Goal: Task Accomplishment & Management: Complete application form

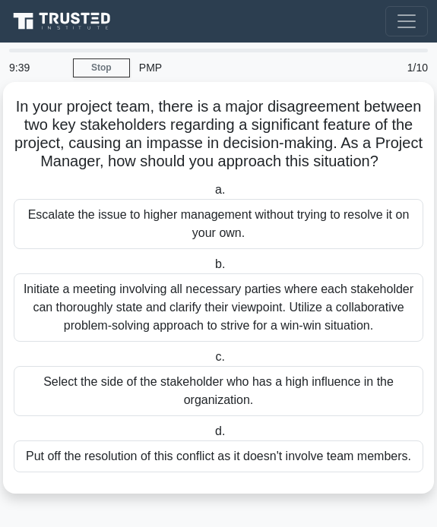
scroll to position [53, 0]
click at [170, 295] on div "Initiate a meeting involving all necessary parties where each stakeholder can t…" at bounding box center [219, 308] width 410 height 68
click at [212, 270] on input "b. Initiate a meeting involving all necessary parties where each stakeholder ca…" at bounding box center [212, 265] width 0 height 10
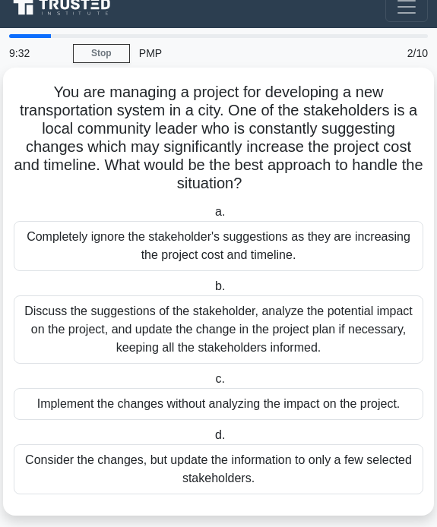
scroll to position [35, 0]
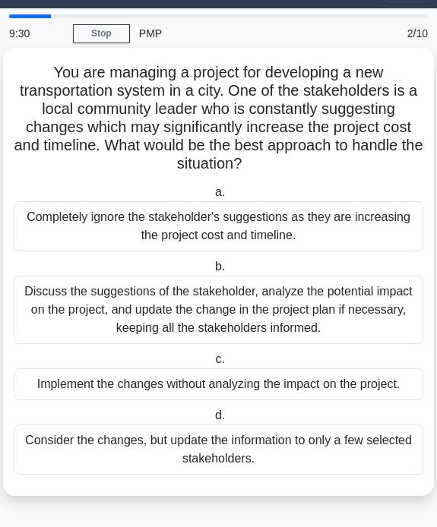
click at [209, 313] on div "Discuss the suggestions of the stakeholder, analyze the potential impact on the…" at bounding box center [219, 310] width 410 height 68
click at [212, 272] on input "b. Discuss the suggestions of the stakeholder, analyze the potential impact on …" at bounding box center [212, 267] width 0 height 10
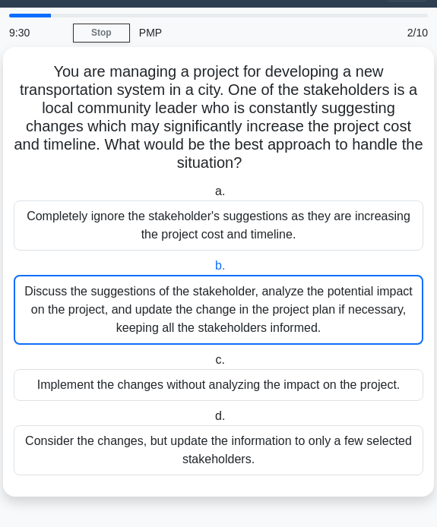
scroll to position [0, 0]
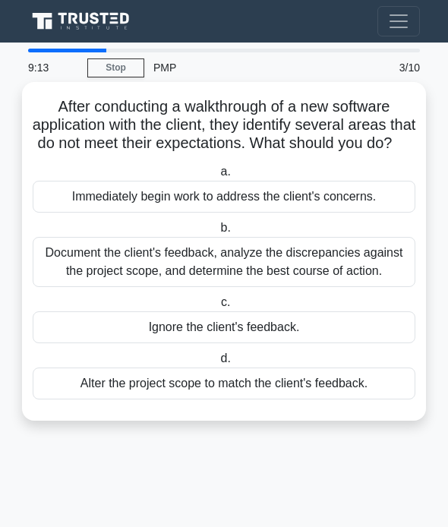
click at [243, 277] on div "Document the client's feedback, analyze the discrepancies against the project s…" at bounding box center [224, 262] width 383 height 50
click at [217, 233] on input "b. Document the client's feedback, analyze the discrepancies against the projec…" at bounding box center [217, 228] width 0 height 10
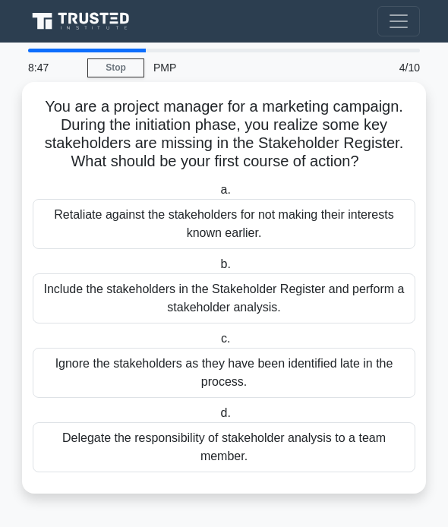
click at [195, 228] on div "Retaliate against the stakeholders for not making their interests known earlier." at bounding box center [224, 224] width 383 height 50
click at [217, 195] on input "a. Retaliate against the stakeholders for not making their interests known earl…" at bounding box center [217, 190] width 0 height 10
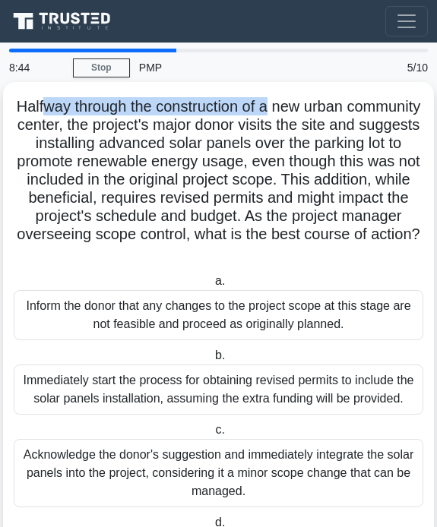
drag, startPoint x: 85, startPoint y: 106, endPoint x: 315, endPoint y: 109, distance: 229.6
click at [315, 109] on h5 "Halfway through the construction of a new urban community center, the project's…" at bounding box center [218, 180] width 413 height 166
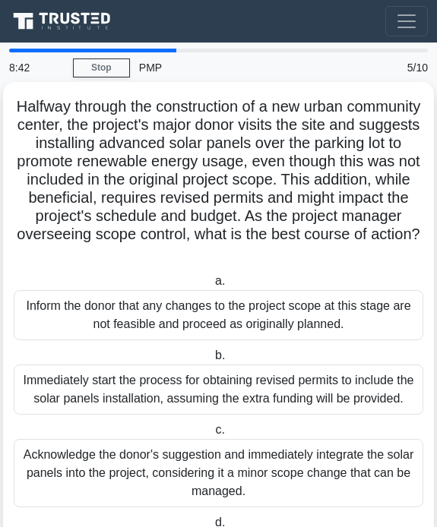
click at [160, 151] on h5 "Halfway through the construction of a new urban community center, the project's…" at bounding box center [218, 180] width 413 height 166
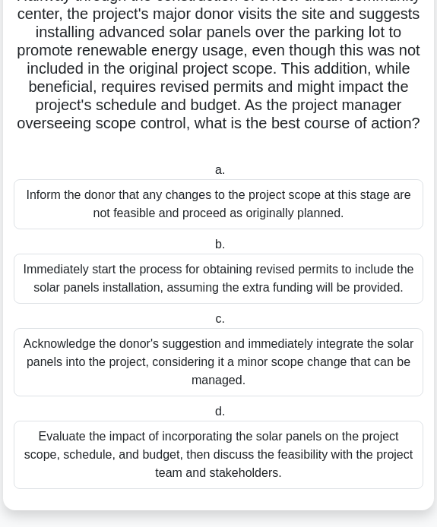
scroll to position [144, 0]
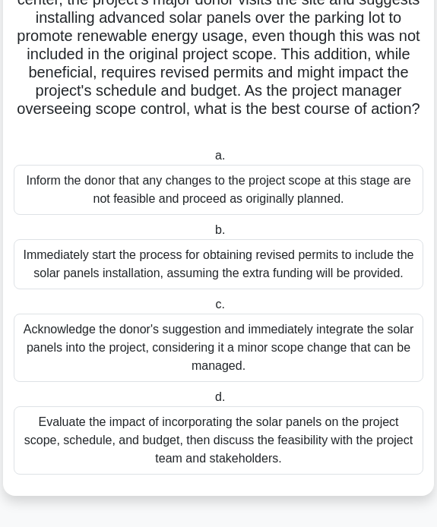
click at [73, 350] on div "Acknowledge the donor's suggestion and immediately integrate the solar panels i…" at bounding box center [219, 348] width 410 height 68
click at [212, 310] on input "c. Acknowledge the donor's suggestion and immediately integrate the solar panel…" at bounding box center [212, 305] width 0 height 10
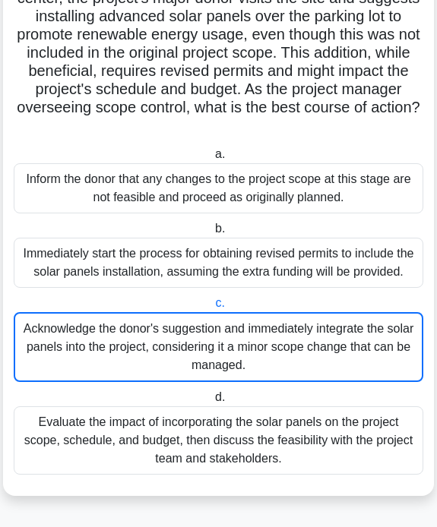
scroll to position [0, 0]
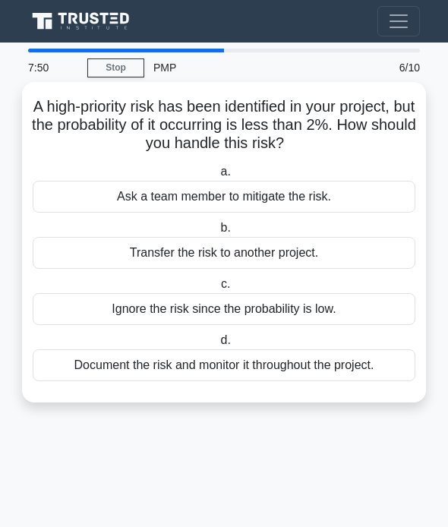
click at [155, 196] on div "Ask a team member to mitigate the risk." at bounding box center [224, 197] width 383 height 32
click at [217, 177] on input "a. Ask a team member to mitigate the risk." at bounding box center [217, 172] width 0 height 10
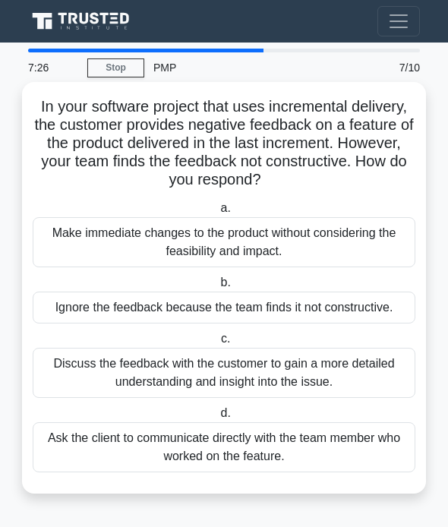
click at [112, 377] on div "Discuss the feedback with the customer to gain a more detailed understanding an…" at bounding box center [224, 373] width 383 height 50
click at [218, 344] on input "c. Discuss the feedback with the customer to gain a more detailed understanding…" at bounding box center [218, 339] width 0 height 10
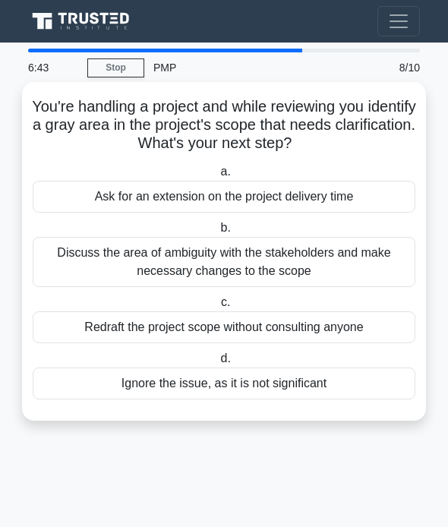
click at [187, 331] on div "Redraft the project scope without consulting anyone" at bounding box center [224, 328] width 383 height 32
click at [218, 308] on input "c. Redraft the project scope without consulting anyone" at bounding box center [218, 303] width 0 height 10
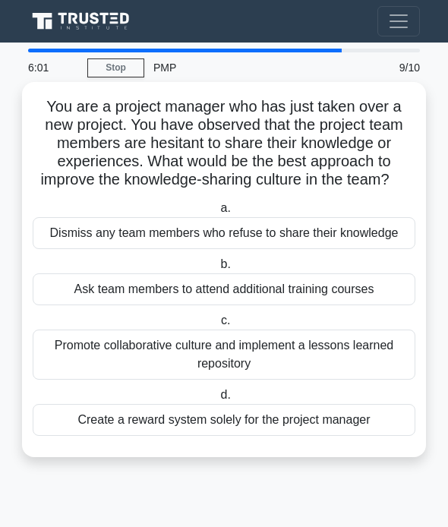
click at [140, 365] on div "Promote collaborative culture and implement a lessons learned repository" at bounding box center [224, 355] width 383 height 50
click at [218, 326] on input "c. Promote collaborative culture and implement a lessons learned repository" at bounding box center [218, 321] width 0 height 10
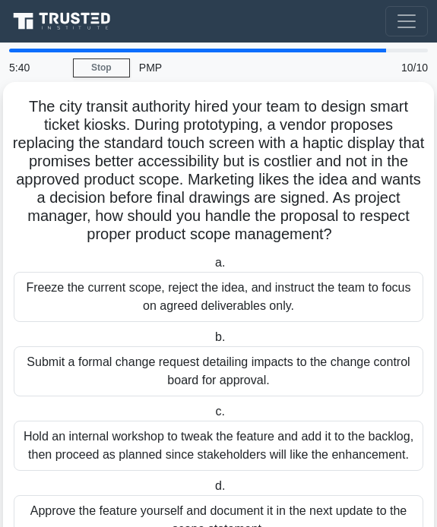
scroll to position [76, 0]
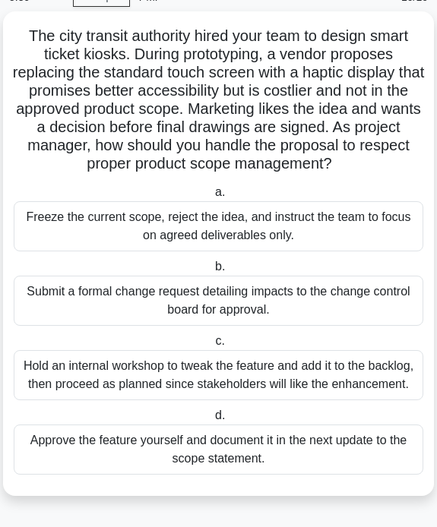
click at [106, 401] on div "Hold an internal workshop to tweak the feature and add it to the backlog, then …" at bounding box center [219, 375] width 410 height 50
click at [212, 347] on input "c. Hold an internal workshop to tweak the feature and add it to the backlog, th…" at bounding box center [212, 342] width 0 height 10
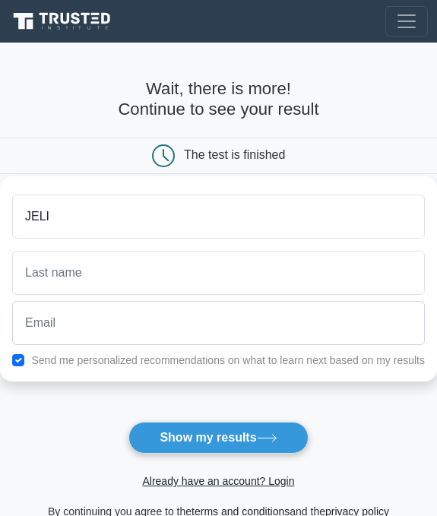
type input "JELI"
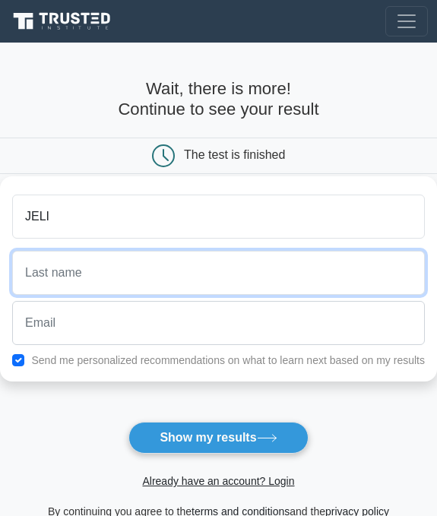
click at [128, 260] on input "text" at bounding box center [218, 273] width 413 height 44
type input "[PERSON_NAME]"
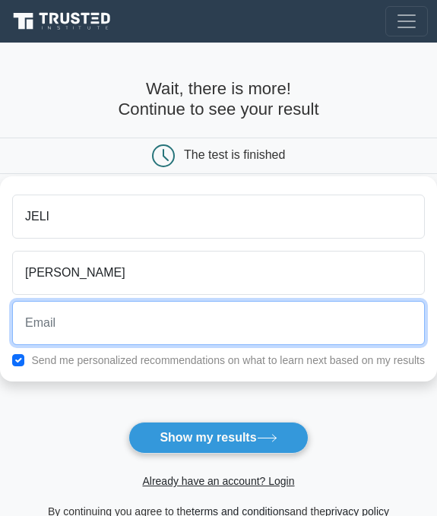
click at [81, 326] on input "email" at bounding box center [218, 323] width 413 height 44
type input "[EMAIL_ADDRESS][DOMAIN_NAME]"
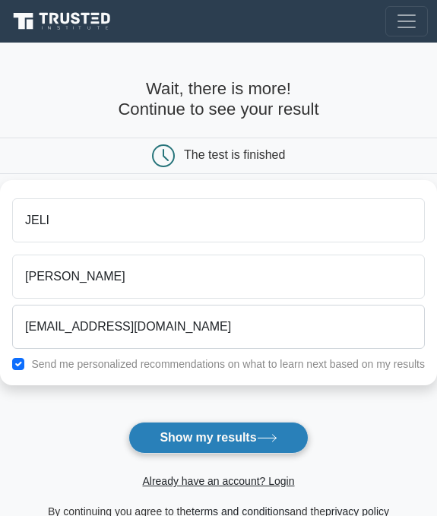
click at [193, 436] on button "Show my results" at bounding box center [217, 438] width 179 height 32
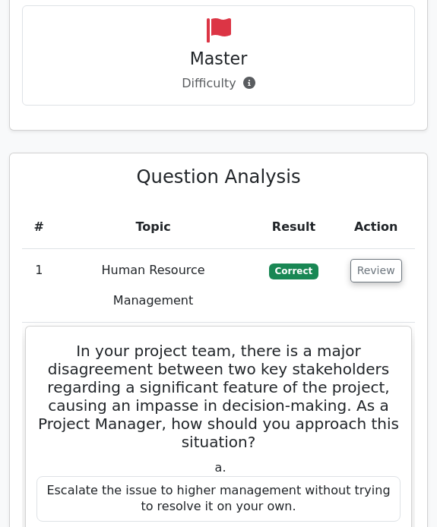
scroll to position [1672, 0]
